Goal: Browse casually: Explore the website without a specific task or goal

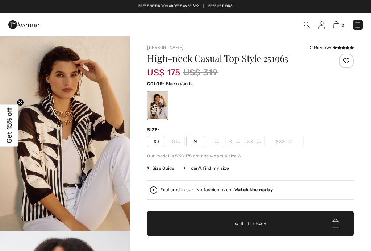
checkbox input "true"
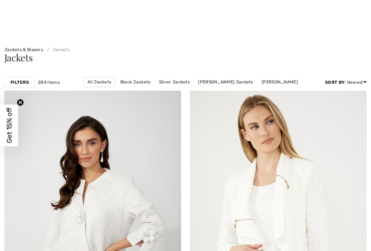
scroll to position [1965, 0]
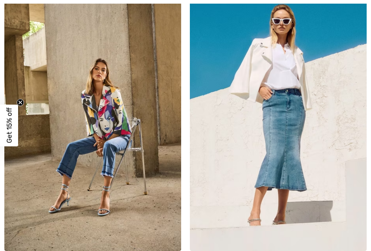
checkbox input "true"
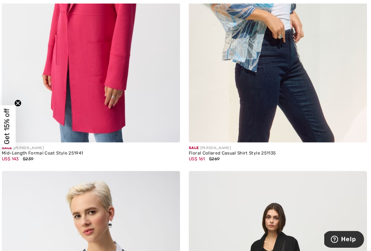
scroll to position [2381, 0]
click at [242, 98] on img at bounding box center [278, 9] width 177 height 266
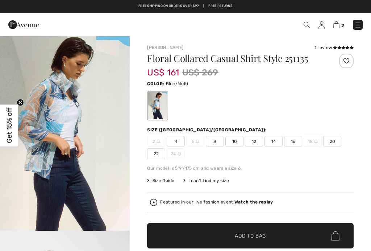
checkbox input "true"
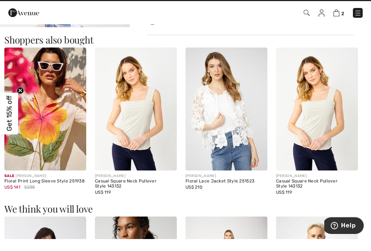
scroll to position [661, 0]
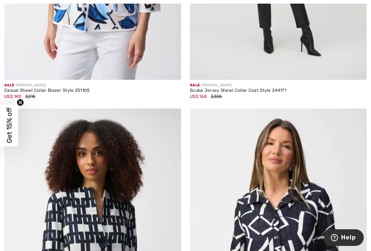
scroll to position [2755, 0]
